Goal: Find specific page/section: Find specific page/section

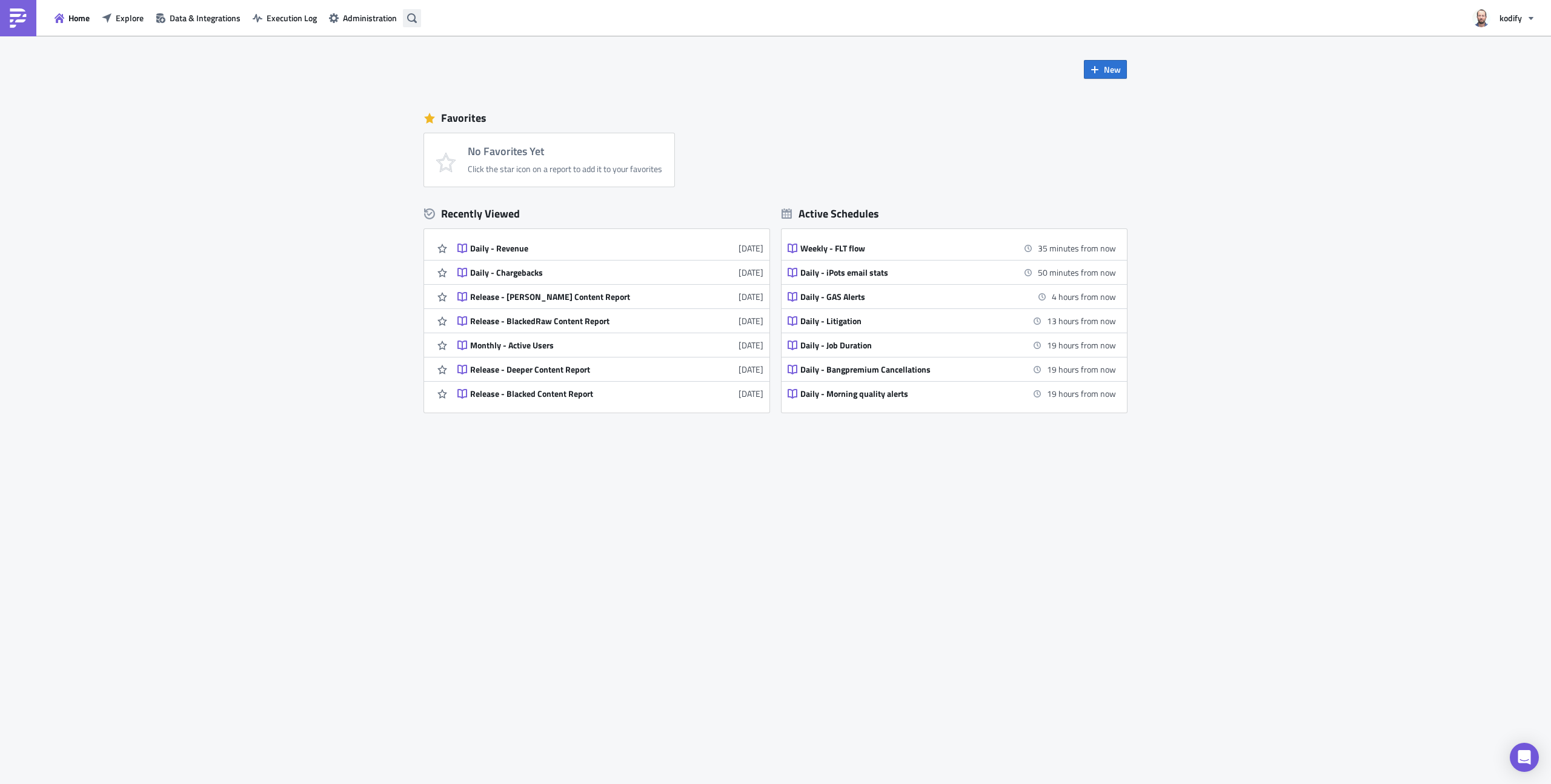
click at [414, 19] on icon "button" at bounding box center [412, 17] width 9 height 9
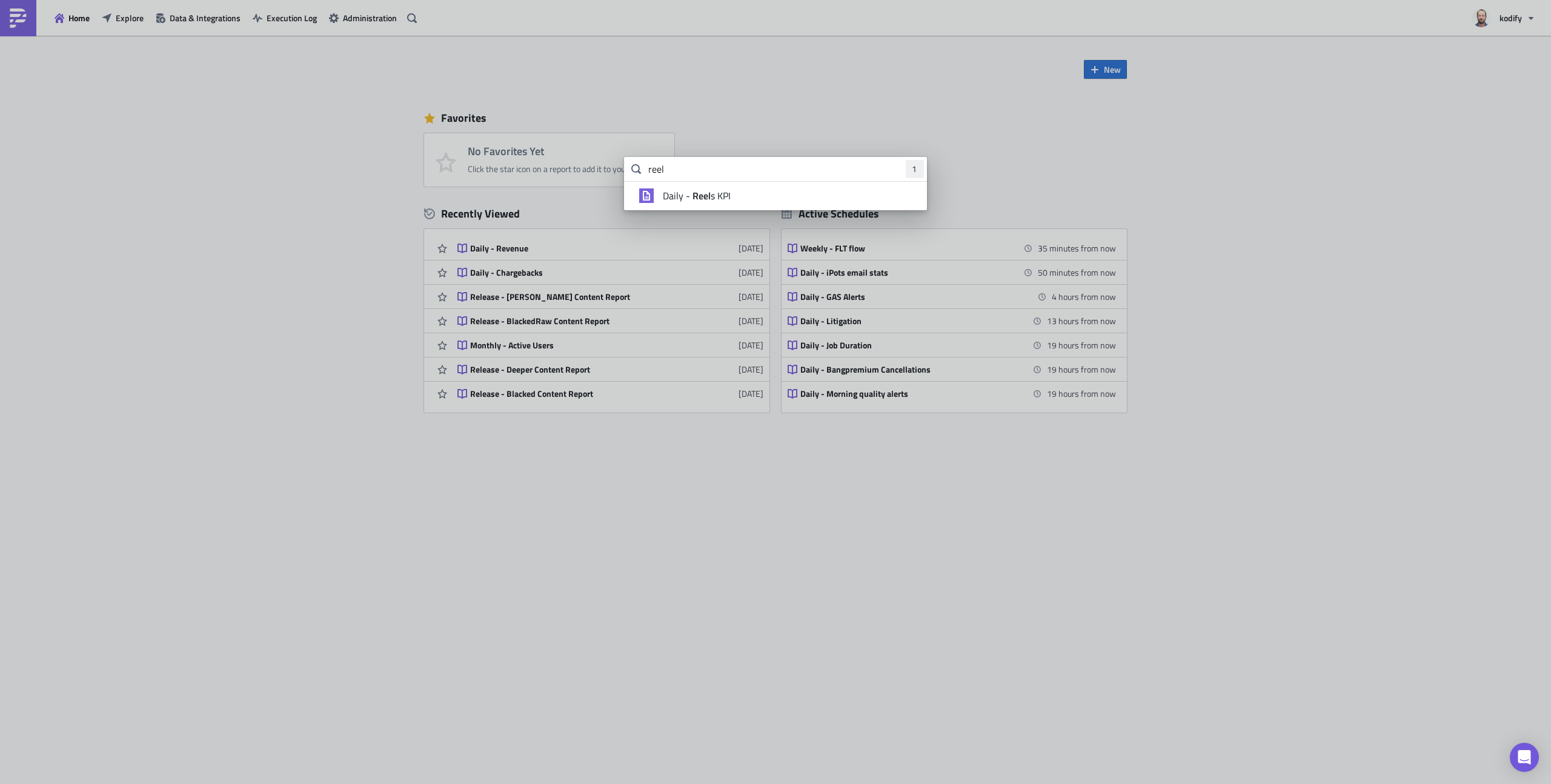
type input "reel"
click at [742, 194] on div "Daily - Reel s KPI" at bounding box center [787, 195] width 254 height 12
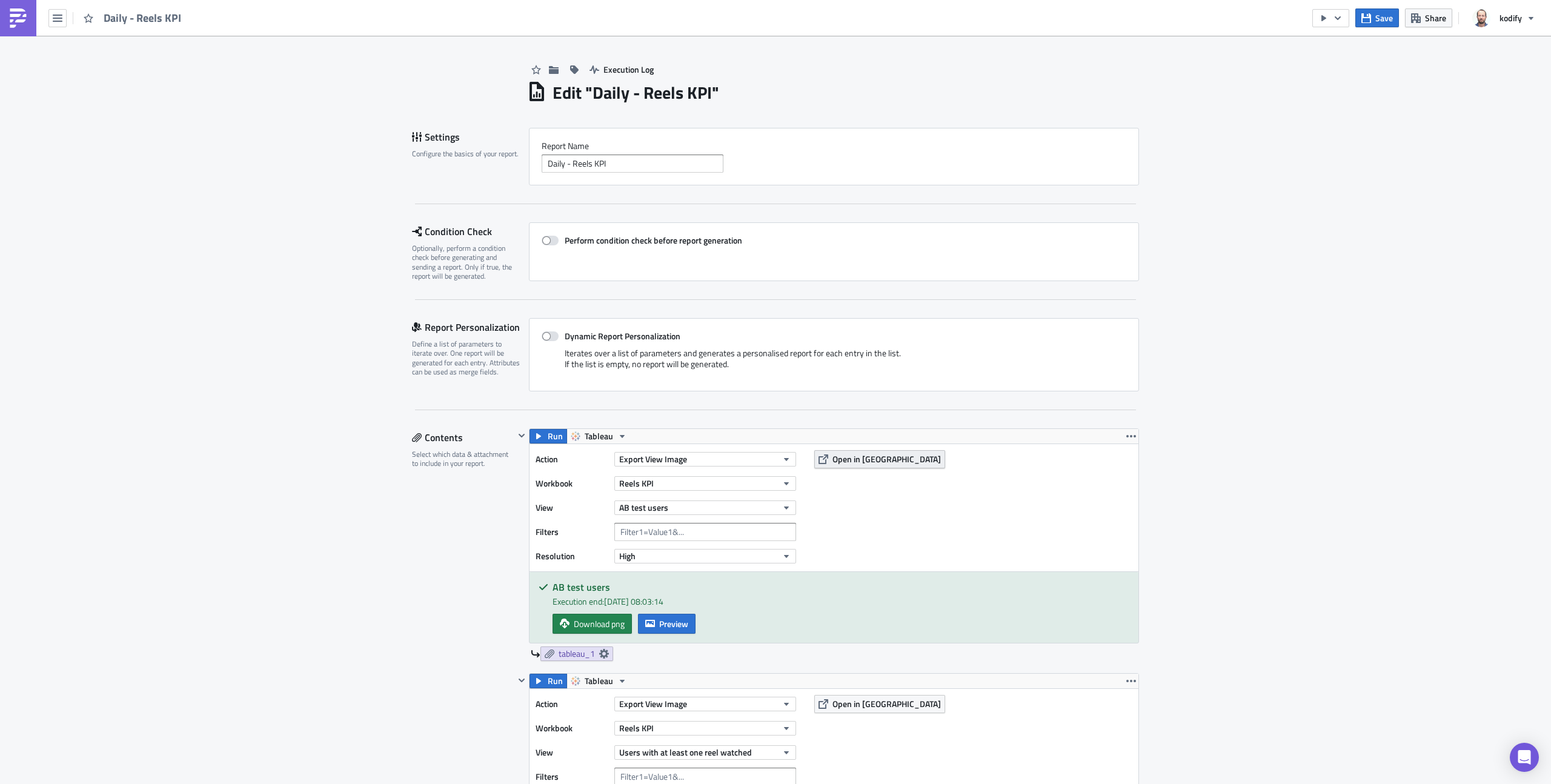
click at [858, 467] on button "Open in [GEOGRAPHIC_DATA]" at bounding box center [880, 459] width 131 height 18
